Goal: Transaction & Acquisition: Purchase product/service

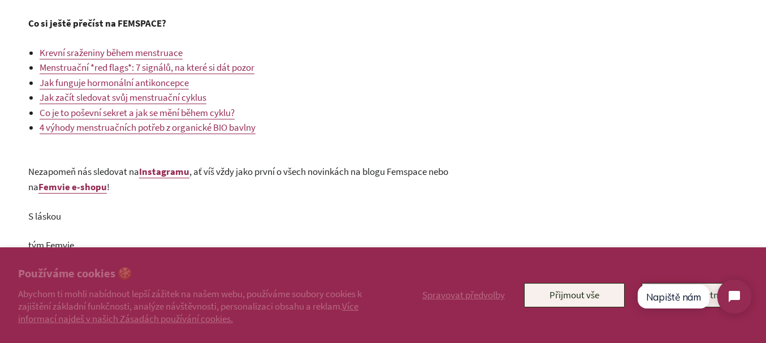
scroll to position [2262, 0]
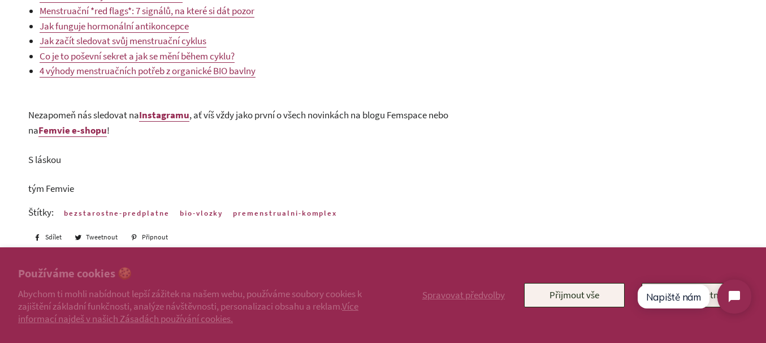
click at [81, 136] on b "e-shopu" at bounding box center [89, 130] width 35 height 12
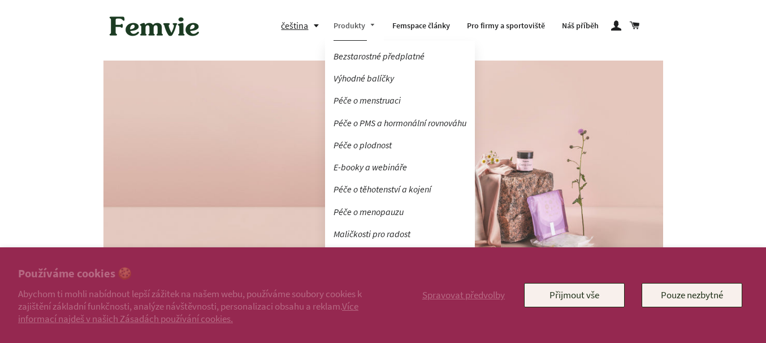
click at [343, 27] on link "Produkty" at bounding box center [354, 25] width 59 height 29
click at [421, 124] on link "Péče o PMS a hormonální rovnováhu" at bounding box center [400, 123] width 150 height 20
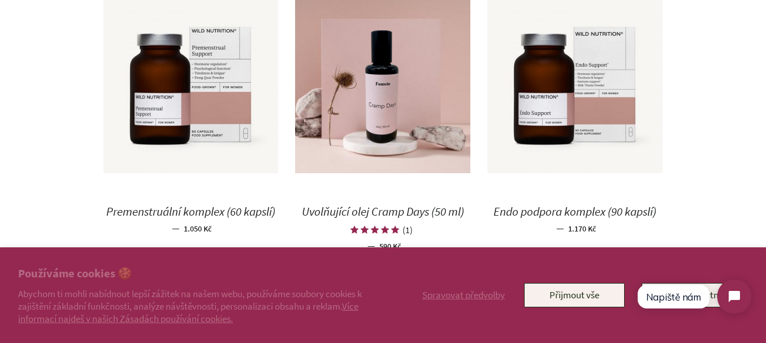
scroll to position [566, 0]
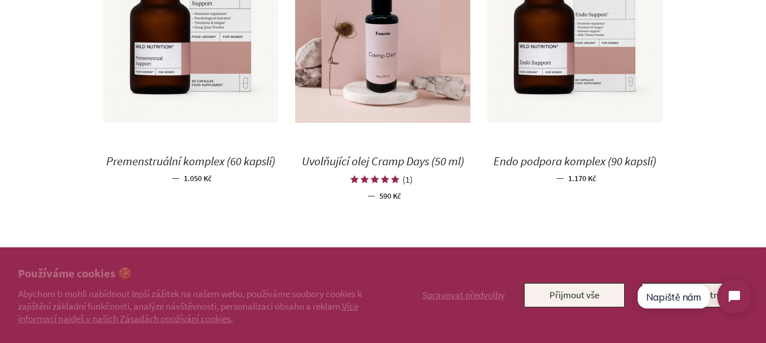
click at [581, 163] on span "Endo podpora komplex (90 kapslí)" at bounding box center [575, 160] width 163 height 15
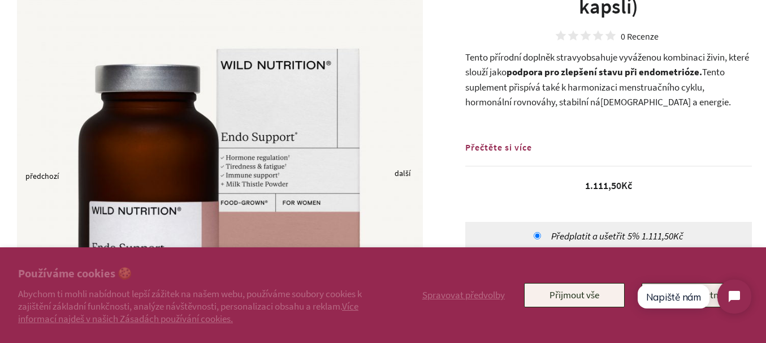
scroll to position [113, 0]
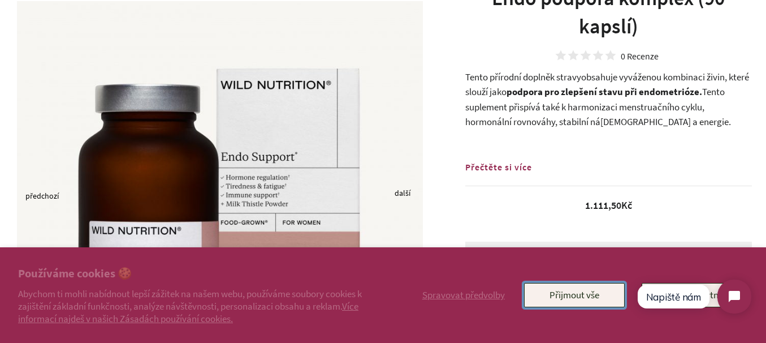
click at [576, 290] on button "Přijmout vše" at bounding box center [574, 295] width 101 height 24
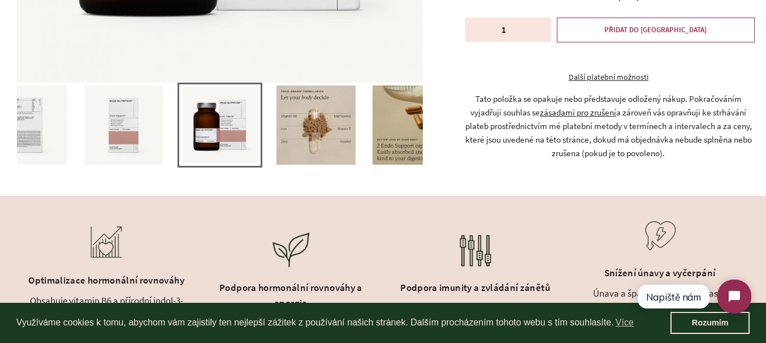
scroll to position [283, 0]
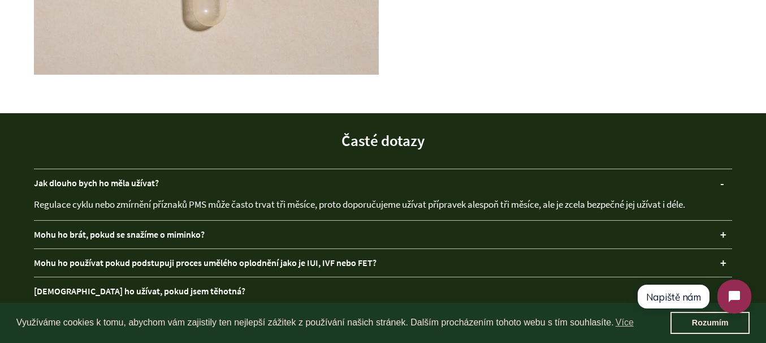
scroll to position [1470, 0]
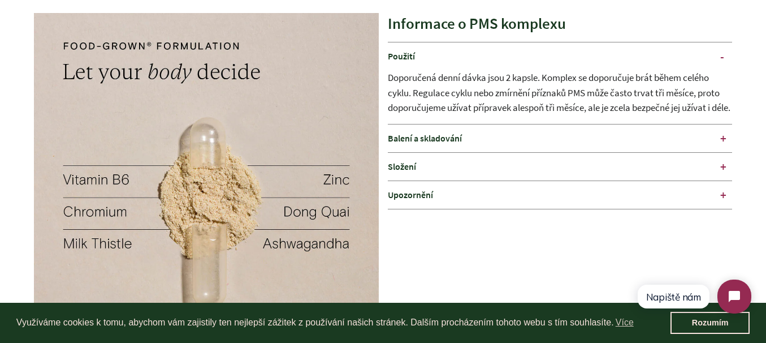
click at [724, 180] on div "Složení" at bounding box center [560, 167] width 345 height 28
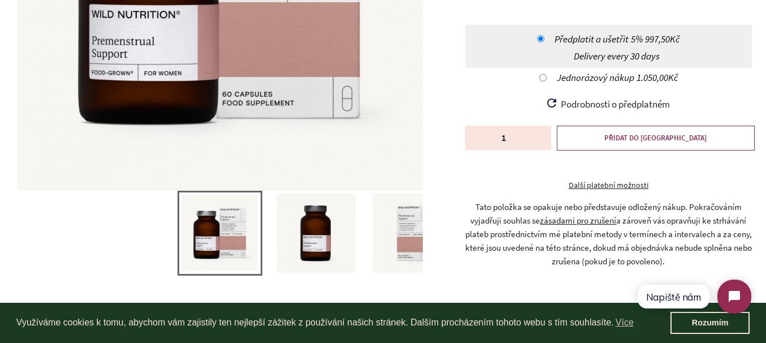
scroll to position [283, 0]
